Goal: Task Accomplishment & Management: Manage account settings

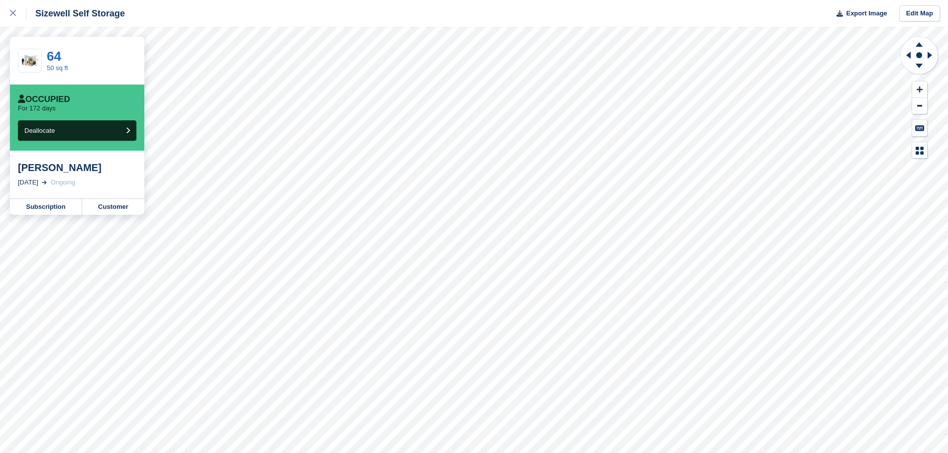
drag, startPoint x: 10, startPoint y: 13, endPoint x: 28, endPoint y: 25, distance: 22.2
click at [10, 13] on icon at bounding box center [13, 13] width 6 height 6
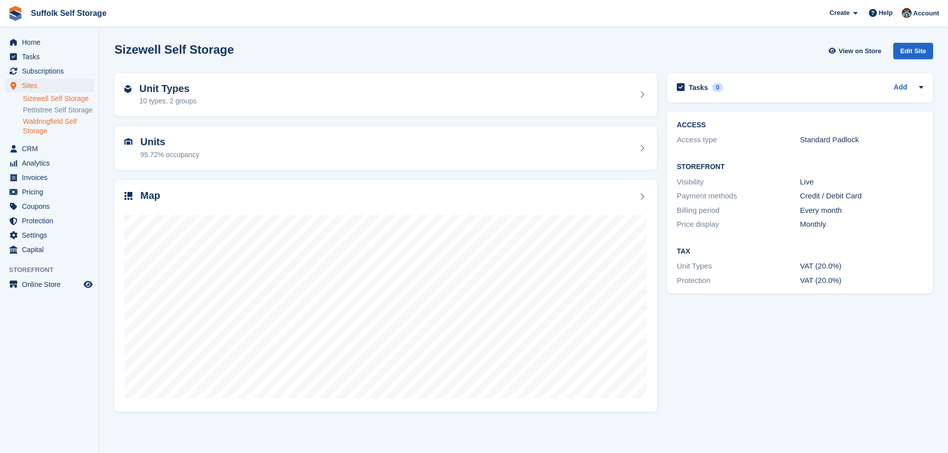
click at [51, 121] on link "Waldringfield Self Storage" at bounding box center [58, 126] width 71 height 19
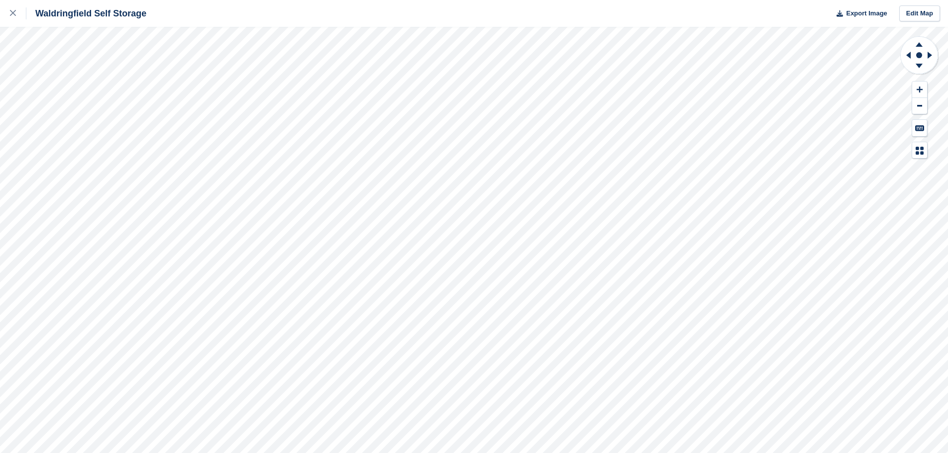
click at [39, 122] on div "Waldringfield Self Storage Export Image Edit Map" at bounding box center [474, 226] width 948 height 453
click at [33, 118] on div "Waldringfield Self Storage Export Image Edit Map" at bounding box center [474, 226] width 948 height 453
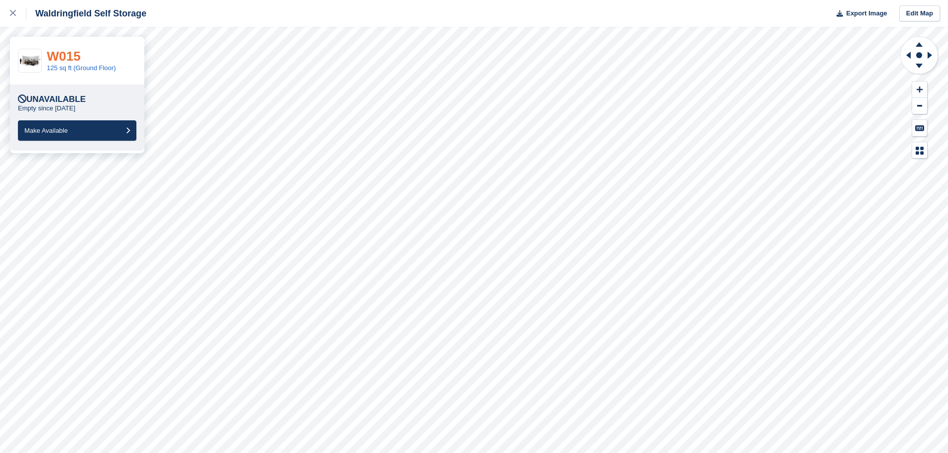
click at [68, 54] on link "W015" at bounding box center [64, 56] width 34 height 15
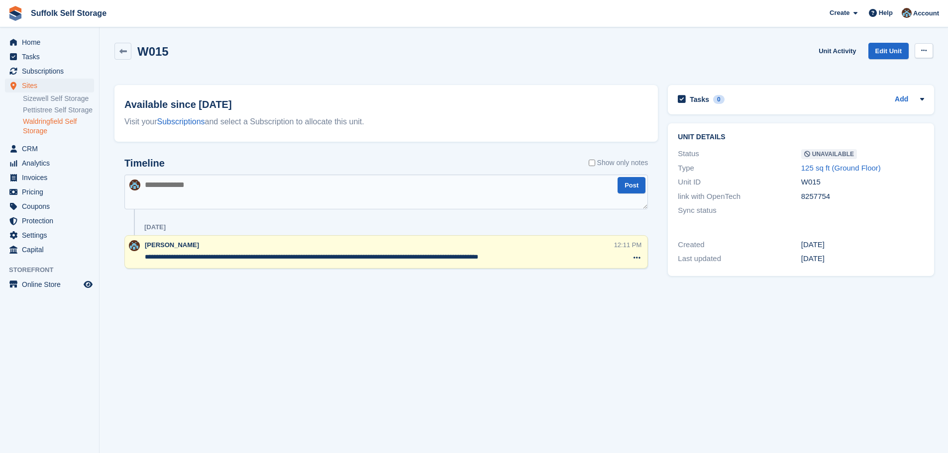
click at [920, 49] on button at bounding box center [924, 50] width 18 height 15
click at [865, 68] on p "Make Available" at bounding box center [885, 70] width 87 height 13
click at [38, 123] on link "Waldringfield Self Storage" at bounding box center [58, 126] width 71 height 19
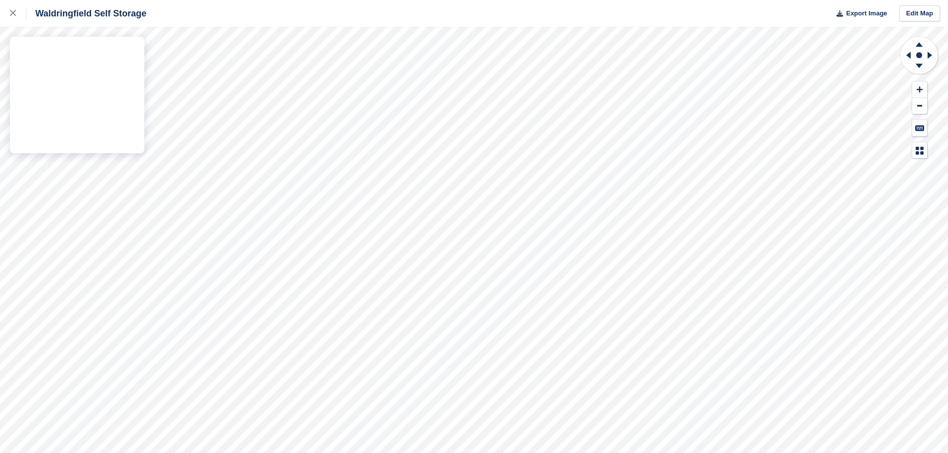
click at [37, 117] on div "Waldringfield Self Storage Export Image Edit Map" at bounding box center [474, 226] width 948 height 453
